Goal: Information Seeking & Learning: Stay updated

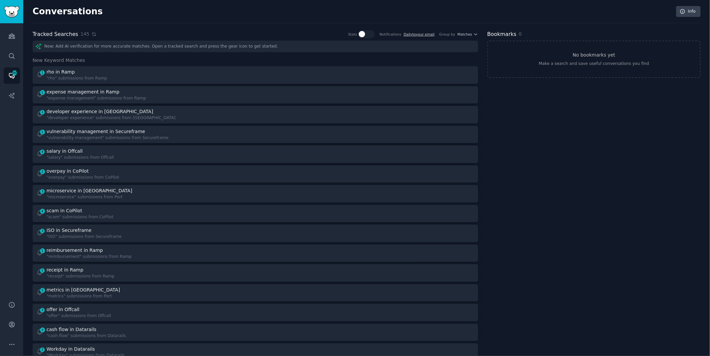
click at [92, 33] on icon at bounding box center [94, 34] width 5 height 5
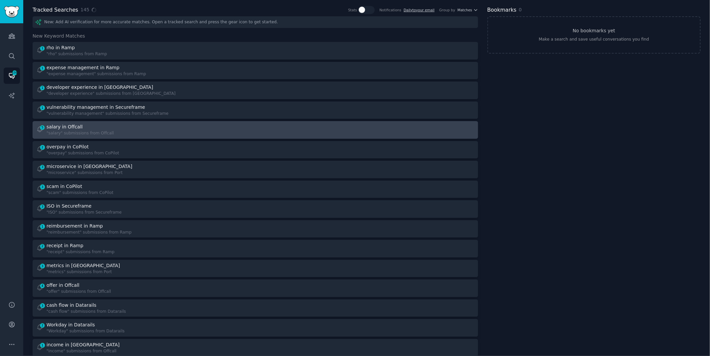
scroll to position [25, 0]
click at [185, 134] on div "5 salary in Offcall "salary" submissions from Offcall" at bounding box center [143, 128] width 215 height 13
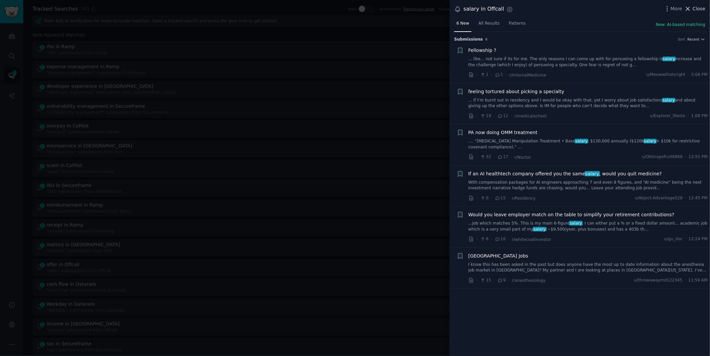
click at [698, 8] on span "Close" at bounding box center [699, 8] width 13 height 7
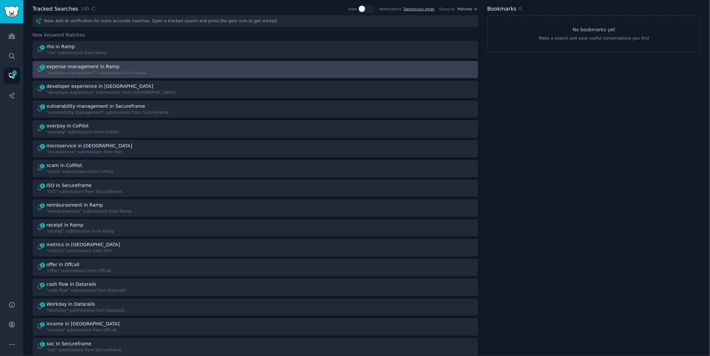
click at [190, 70] on div "1 expense management in Ramp "expense management" submissions from Ramp" at bounding box center [143, 69] width 215 height 13
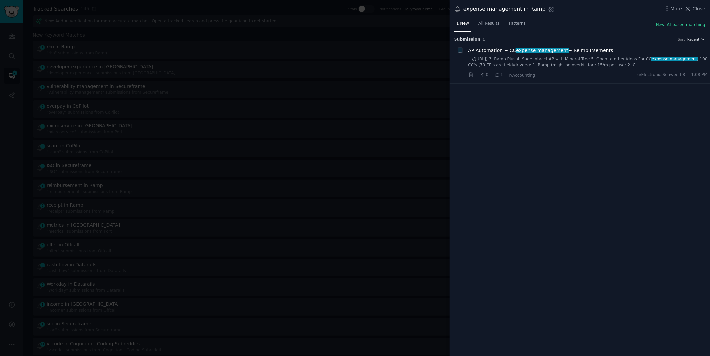
click at [589, 62] on link "...//[URL]) 3. Ramp Plus 4. Sage Intacct AP with Mineral Tree 5. Open to other …" at bounding box center [589, 62] width 240 height 12
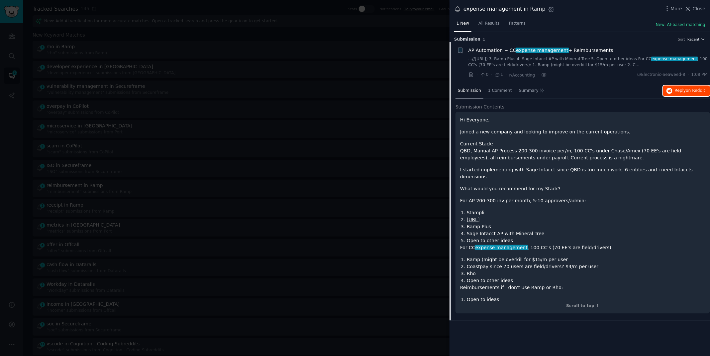
click at [679, 92] on span "Reply on Reddit" at bounding box center [690, 91] width 31 height 6
click at [674, 88] on button "Reply on Reddit" at bounding box center [686, 90] width 47 height 11
click at [136, 29] on div at bounding box center [355, 178] width 710 height 356
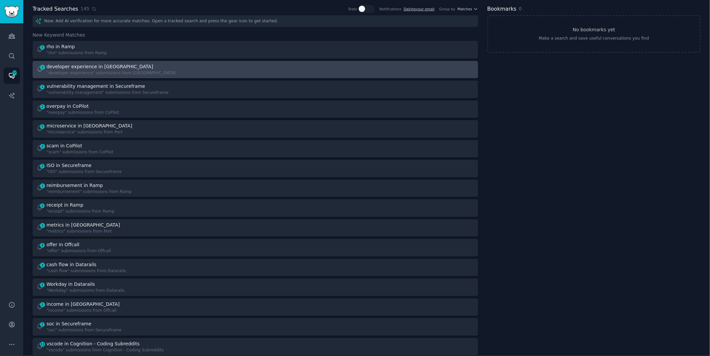
click at [105, 67] on div "developer experience in [GEOGRAPHIC_DATA]" at bounding box center [100, 66] width 107 height 7
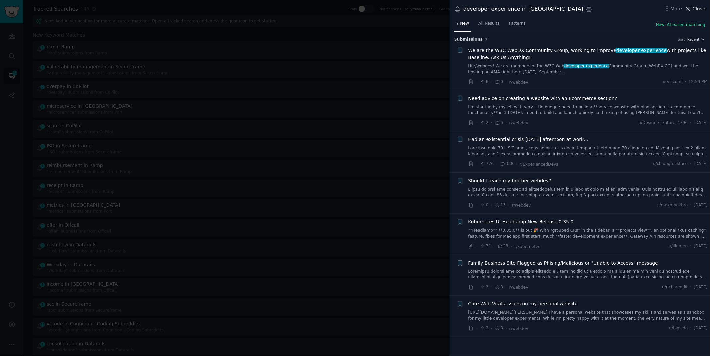
click at [698, 8] on span "Close" at bounding box center [699, 8] width 13 height 7
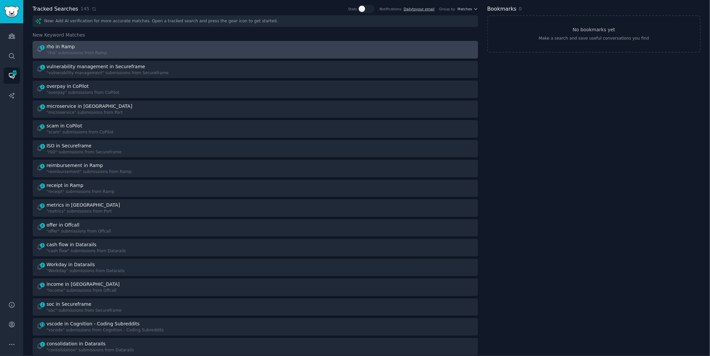
click at [255, 49] on div "1 rho in Ramp "rho" submissions from Ramp" at bounding box center [255, 49] width 441 height 13
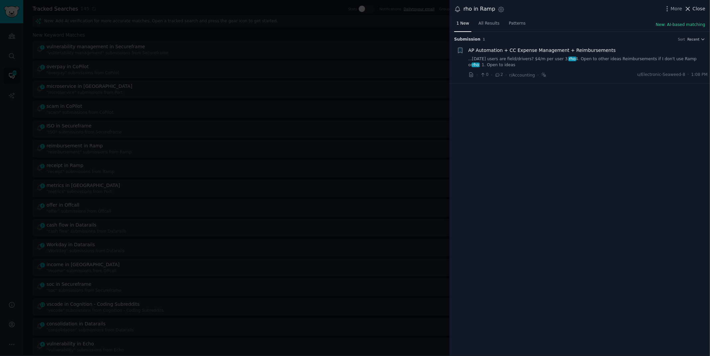
click at [701, 10] on span "Close" at bounding box center [699, 8] width 13 height 7
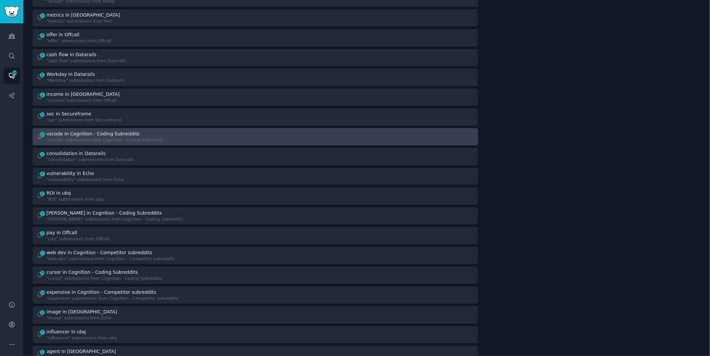
scroll to position [196, 0]
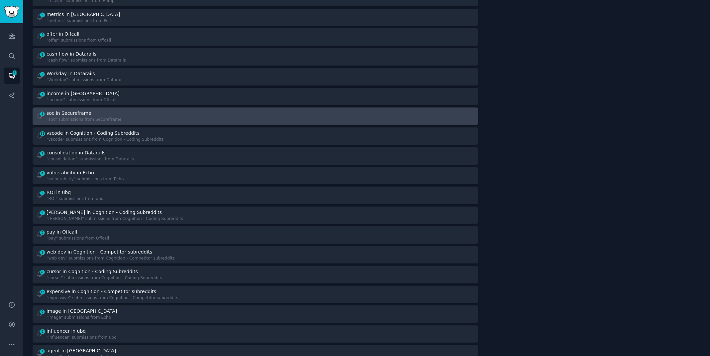
click at [157, 119] on div "1 soc in Secureframe "soc" submissions from Secureframe" at bounding box center [143, 116] width 215 height 13
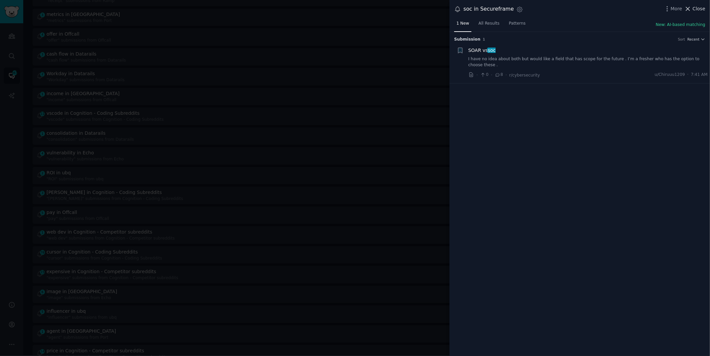
click at [692, 7] on icon at bounding box center [688, 8] width 7 height 7
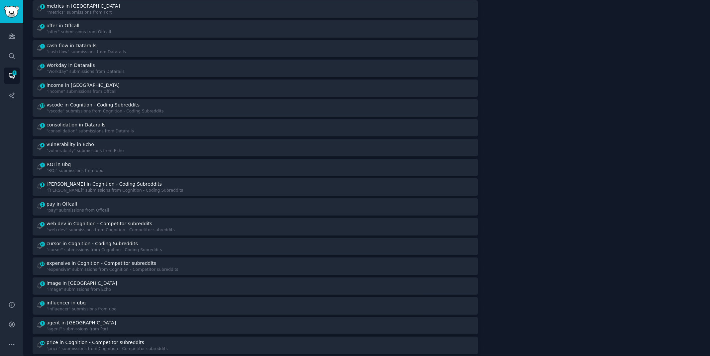
scroll to position [205, 0]
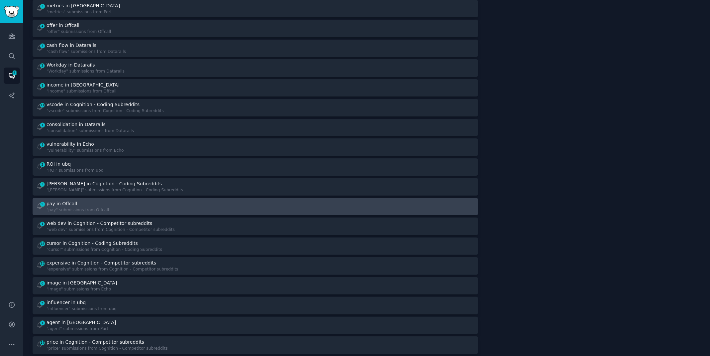
click at [201, 206] on div "5 pay in Offcall "pay" submissions from Offcall" at bounding box center [143, 206] width 215 height 13
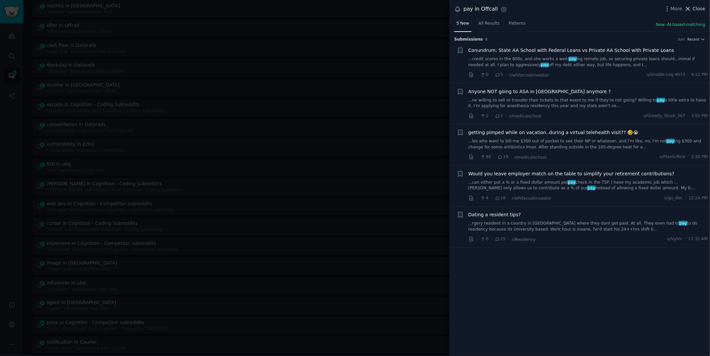
click at [704, 7] on span "Close" at bounding box center [699, 8] width 13 height 7
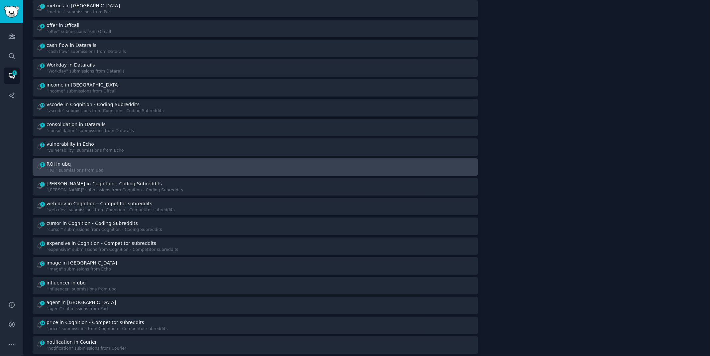
click at [145, 163] on div "2 ROI in ubq "ROI" submissions from ubq" at bounding box center [143, 167] width 215 height 13
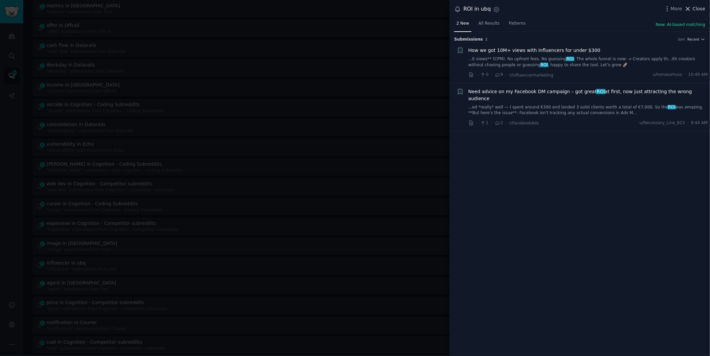
click at [695, 10] on span "Close" at bounding box center [699, 8] width 13 height 7
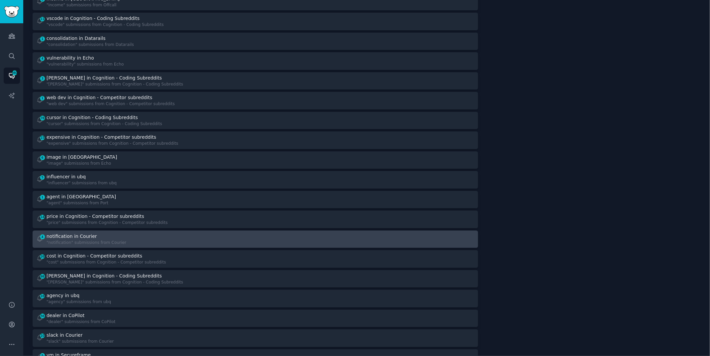
scroll to position [293, 0]
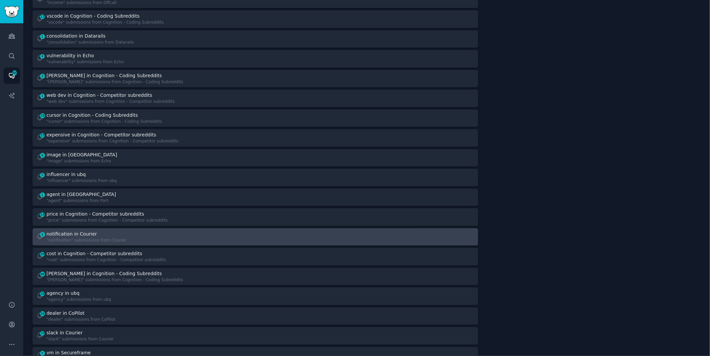
click at [141, 237] on div "4 notification in Courier "notification" submissions from Courier" at bounding box center [143, 236] width 215 height 13
